Goal: Find specific page/section: Find specific page/section

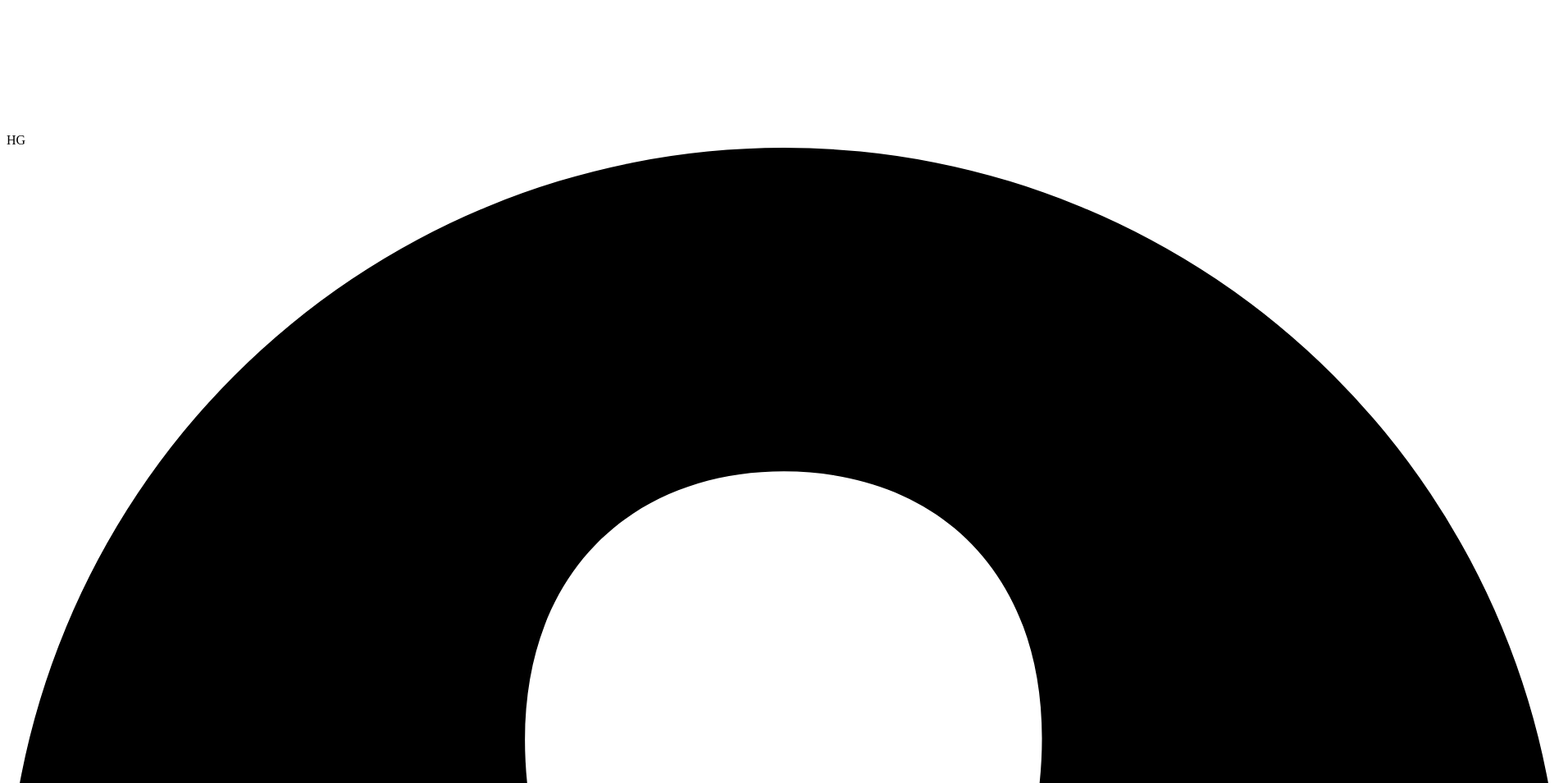
select select "USEast"
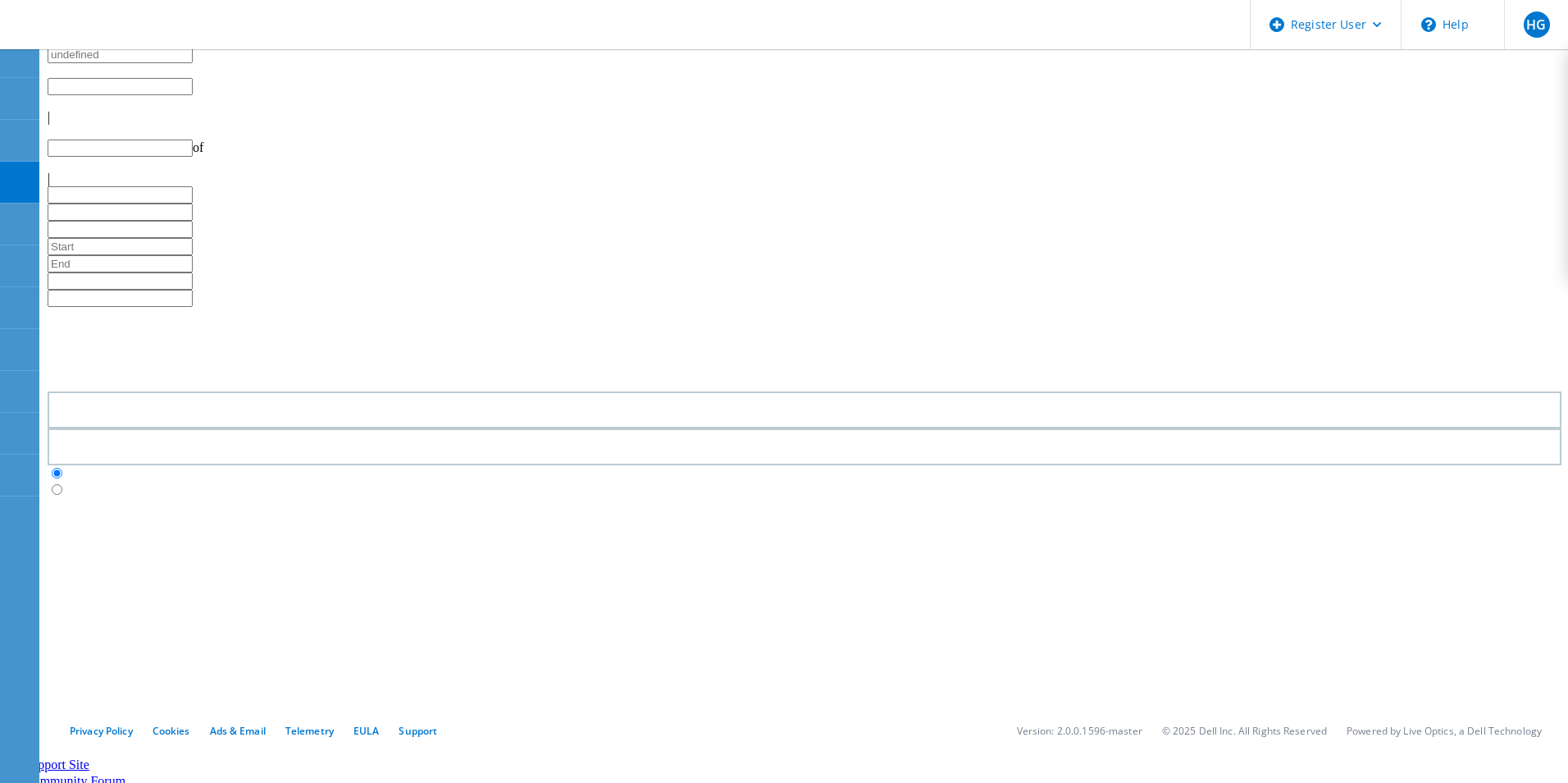
type input "1"
